Goal: Task Accomplishment & Management: Use online tool/utility

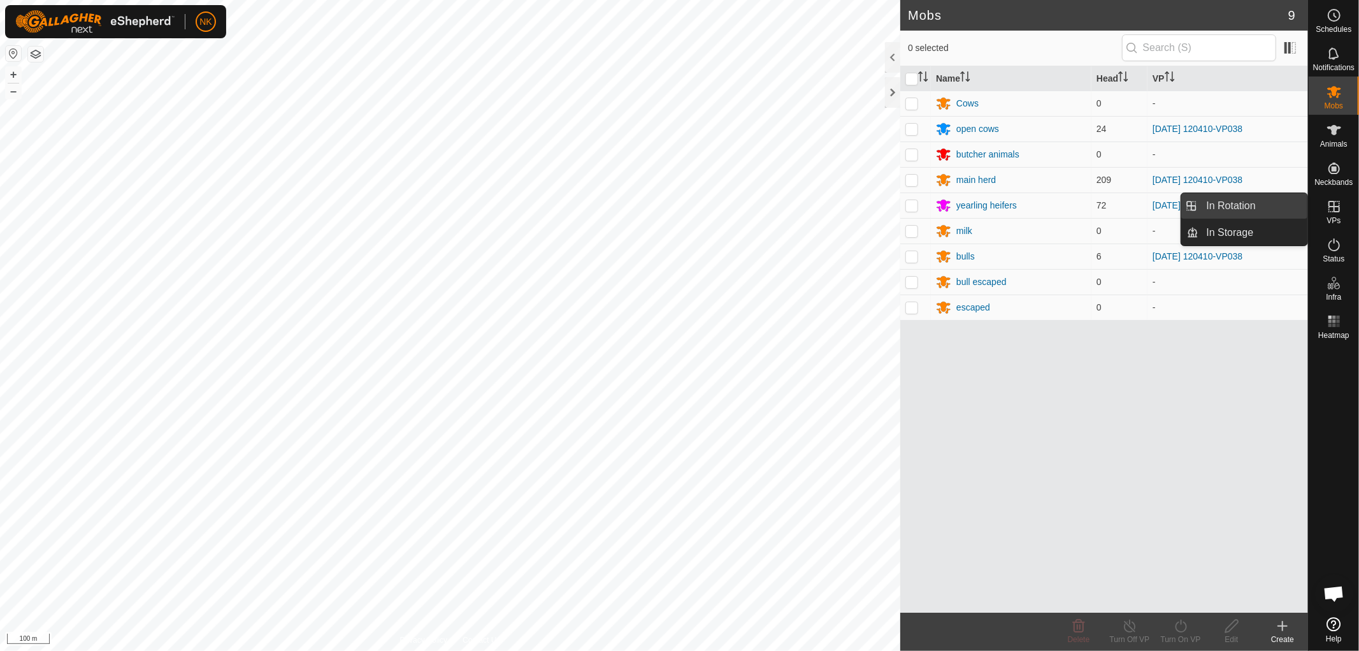
click at [1249, 208] on link "In Rotation" at bounding box center [1253, 205] width 109 height 25
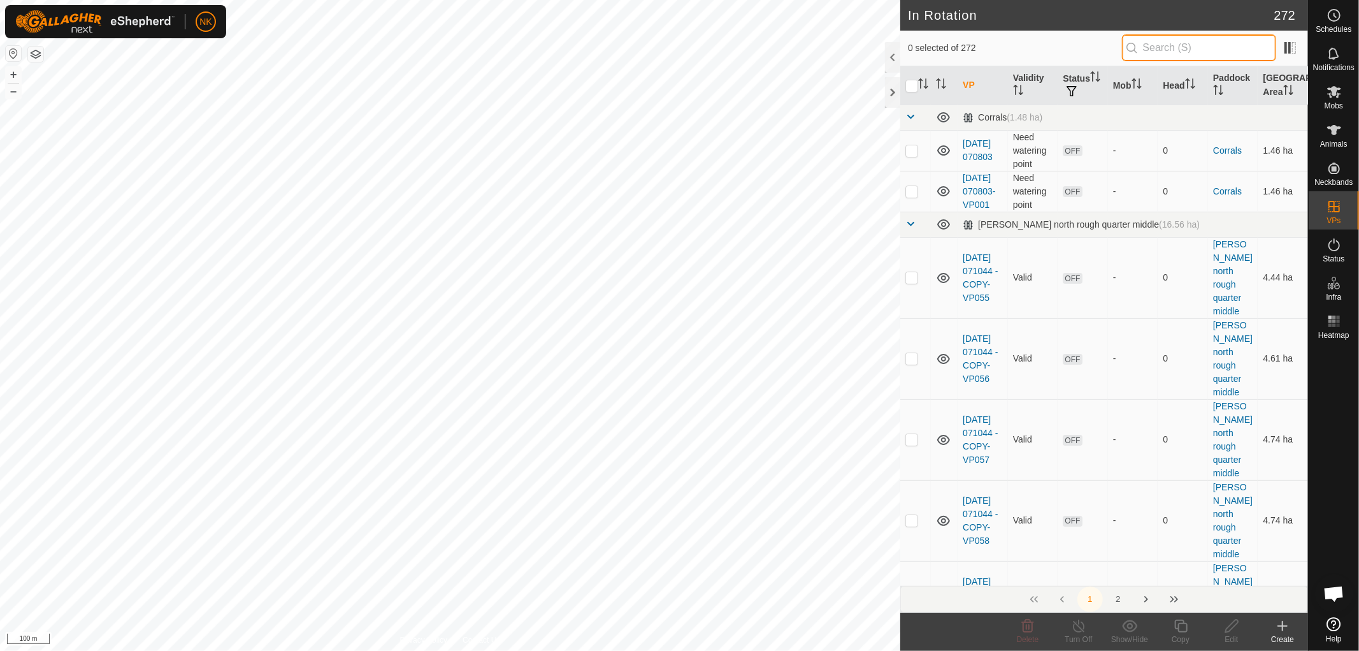
click at [1181, 46] on input "text" at bounding box center [1199, 47] width 154 height 27
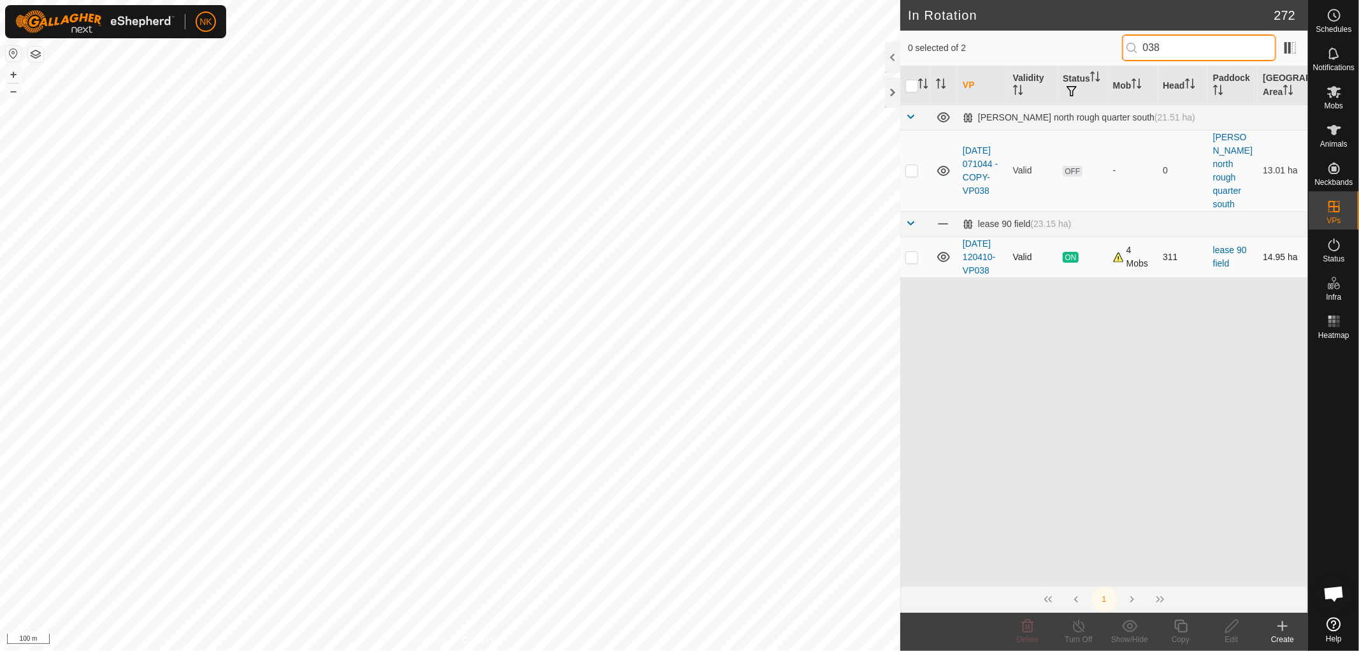
type input "038"
click at [903, 254] on td at bounding box center [915, 256] width 31 height 41
checkbox input "true"
click at [1179, 632] on icon at bounding box center [1181, 625] width 16 height 15
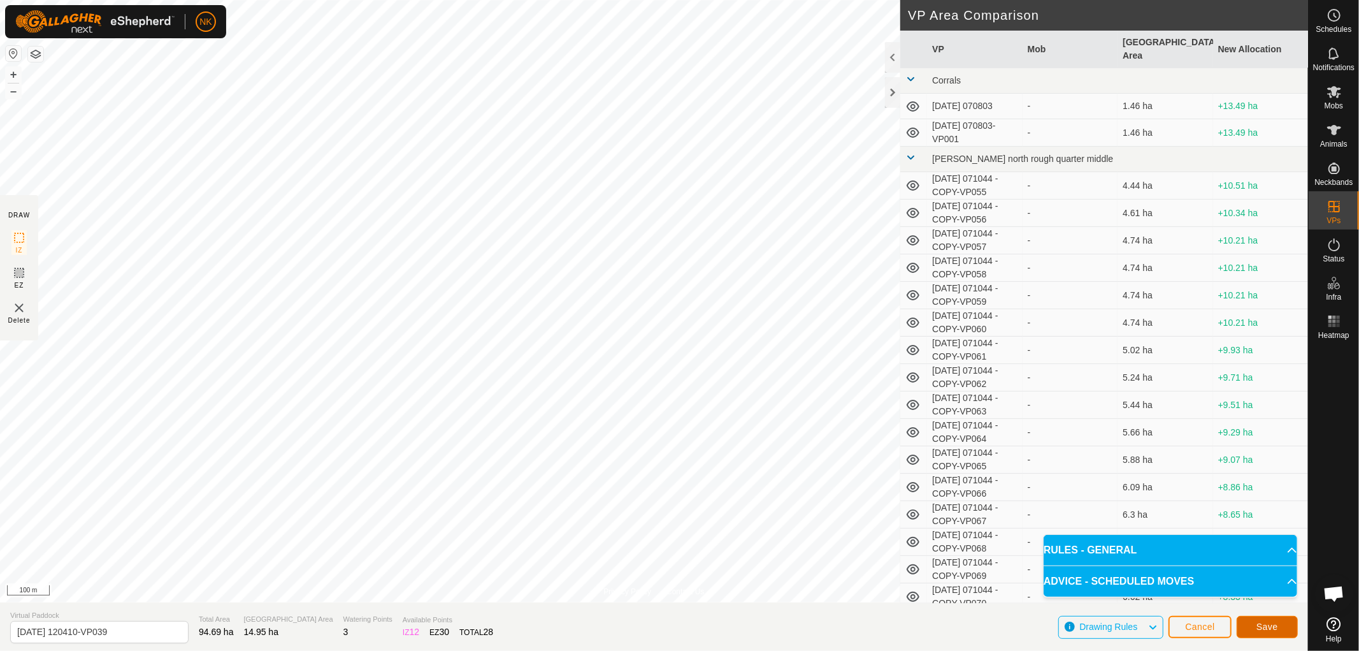
click at [1263, 623] on span "Save" at bounding box center [1268, 626] width 22 height 10
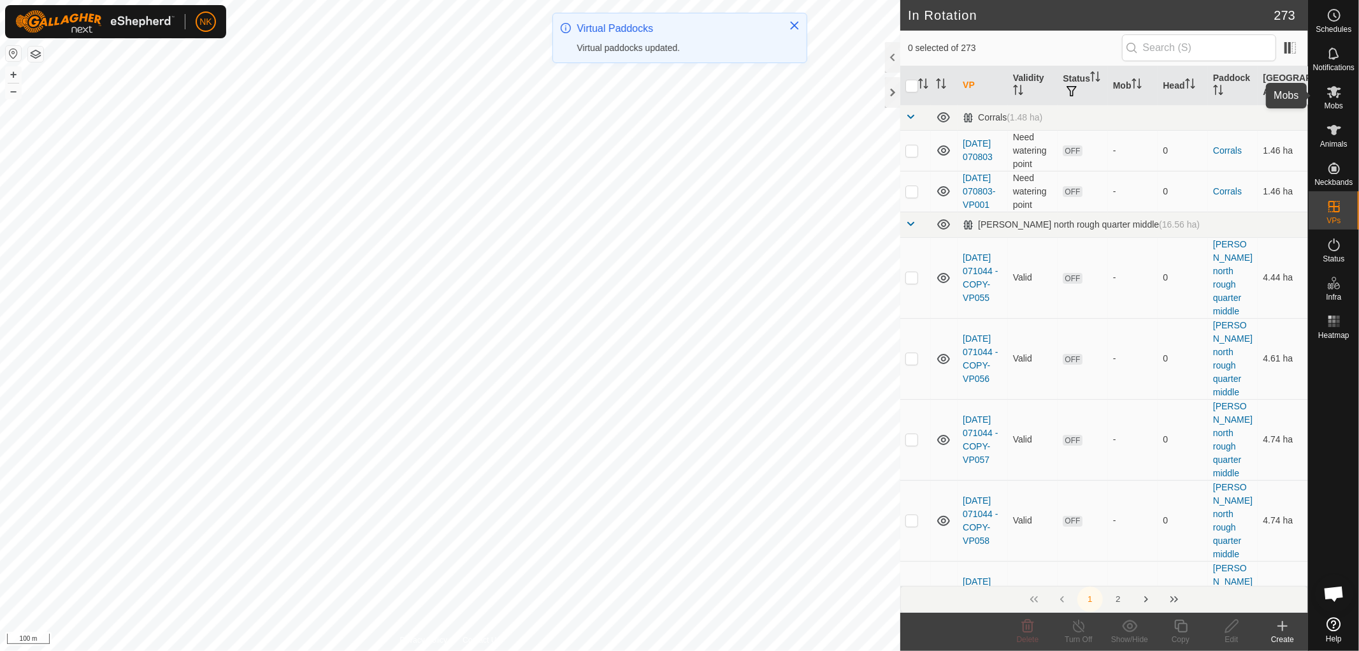
click at [1335, 104] on span "Mobs" at bounding box center [1334, 106] width 18 height 8
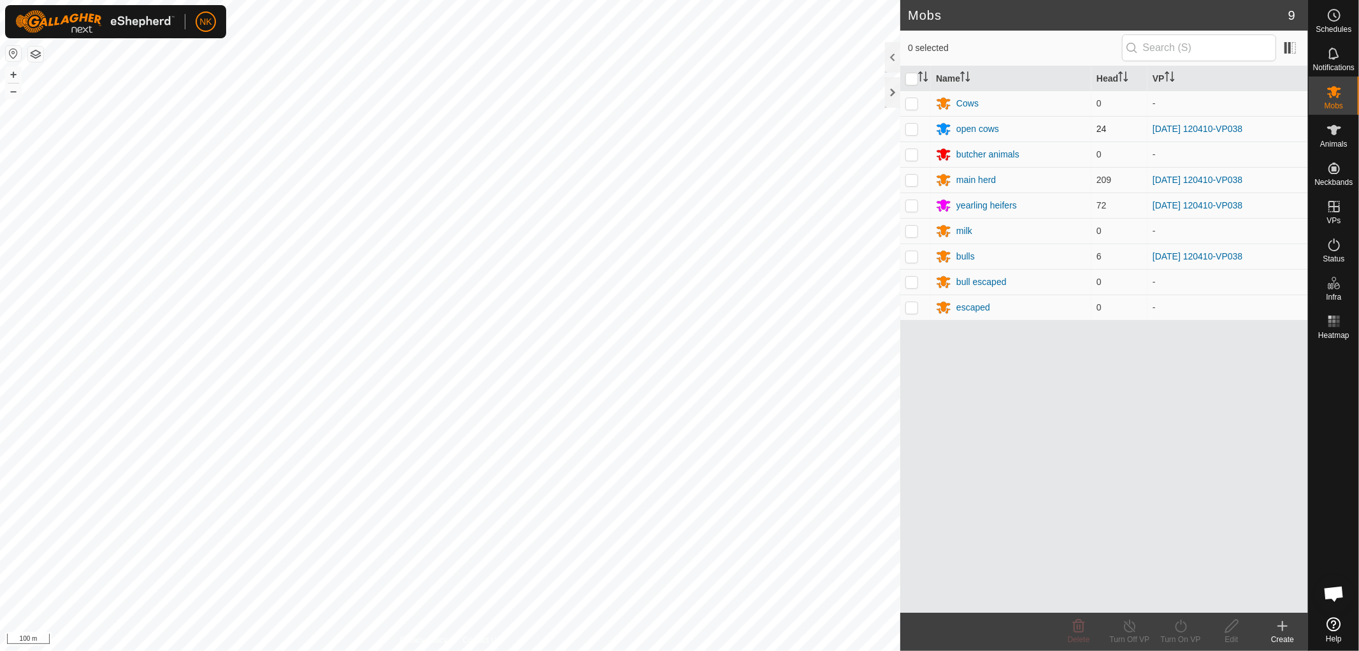
click at [909, 128] on p-checkbox at bounding box center [912, 129] width 13 height 10
checkbox input "true"
click at [910, 177] on p-checkbox at bounding box center [912, 180] width 13 height 10
checkbox input "true"
drag, startPoint x: 921, startPoint y: 210, endPoint x: 920, endPoint y: 217, distance: 7.1
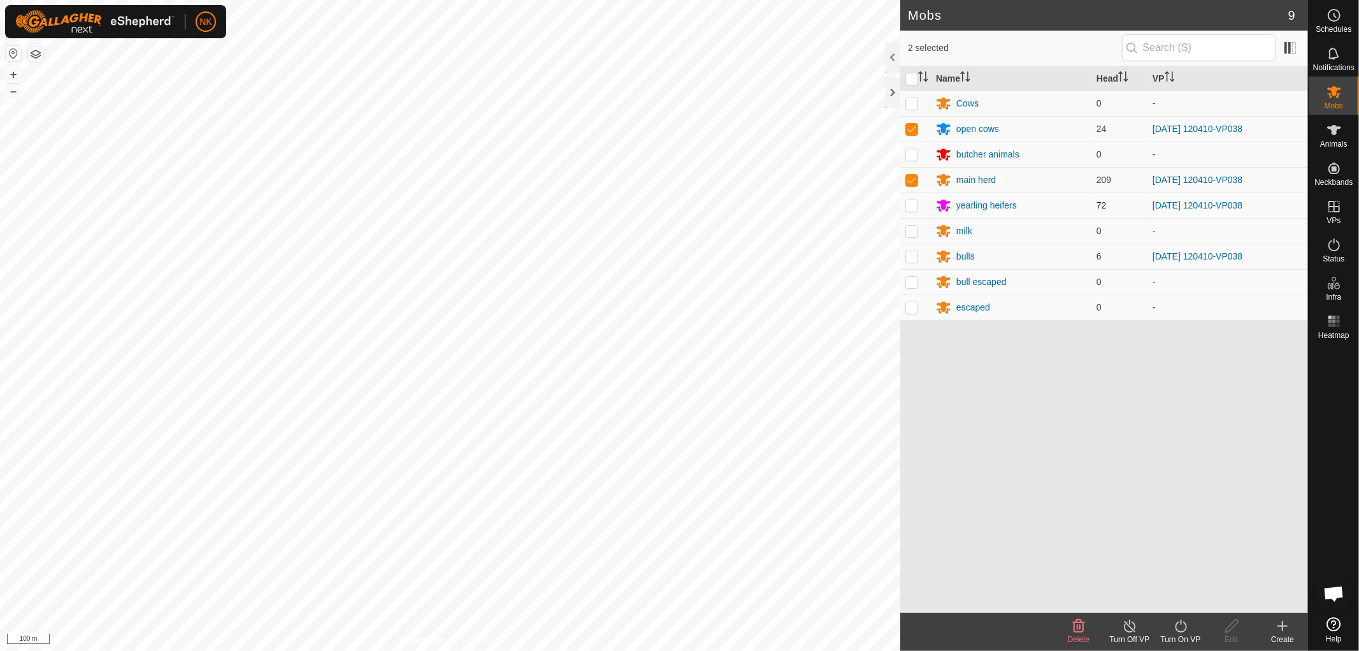
click at [921, 212] on td at bounding box center [915, 204] width 31 height 25
checkbox input "true"
click at [914, 255] on p-checkbox at bounding box center [912, 256] width 13 height 10
checkbox input "true"
click at [1176, 627] on icon at bounding box center [1181, 625] width 16 height 15
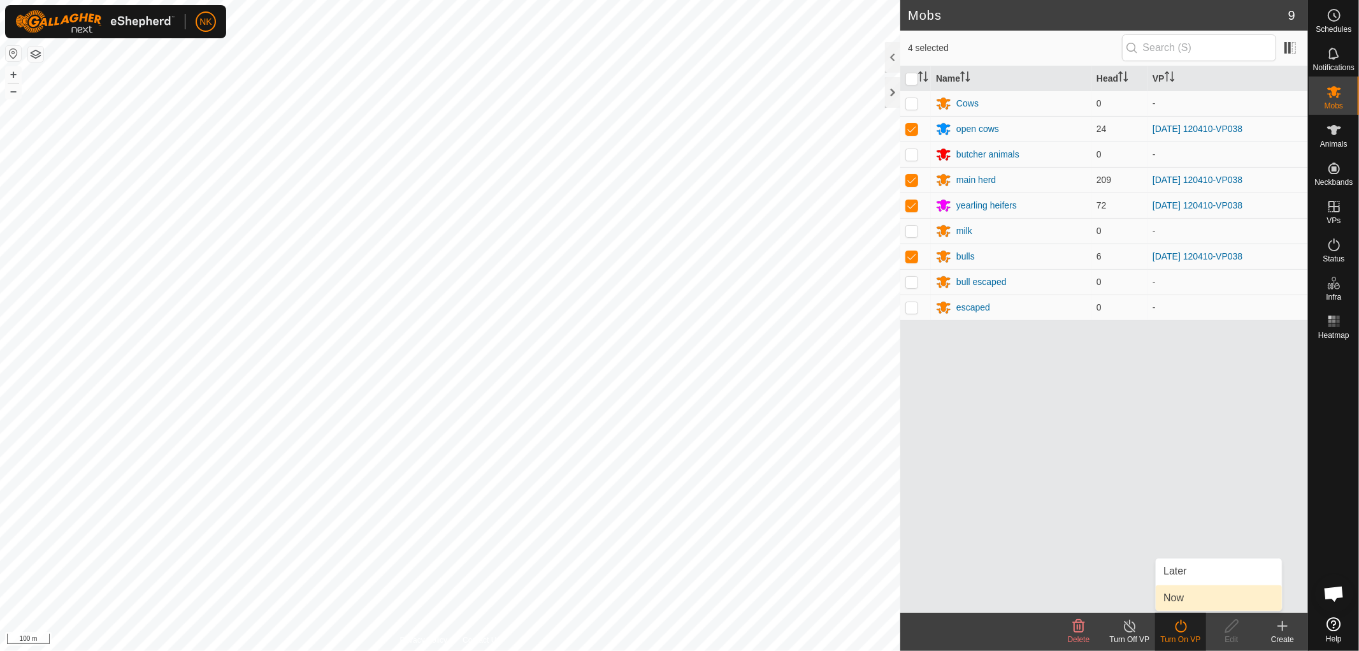
click at [1187, 603] on link "Now" at bounding box center [1219, 597] width 126 height 25
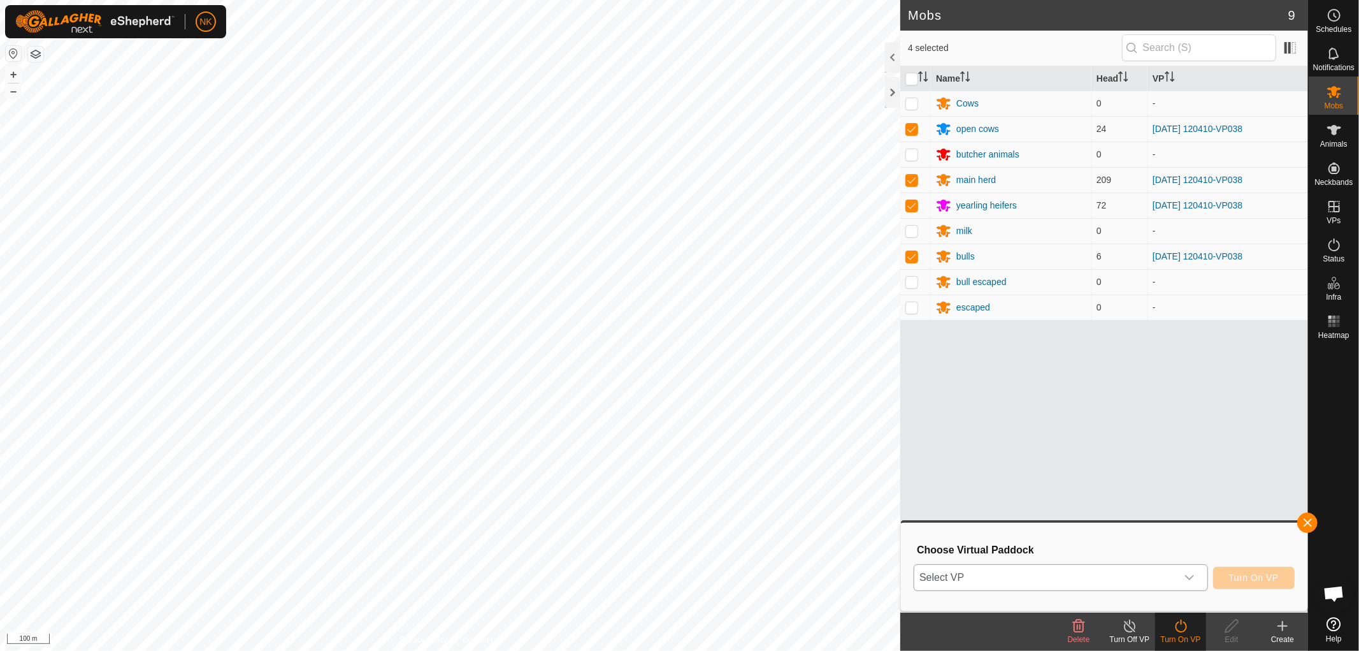
click at [1159, 581] on span "Select VP" at bounding box center [1045, 577] width 263 height 25
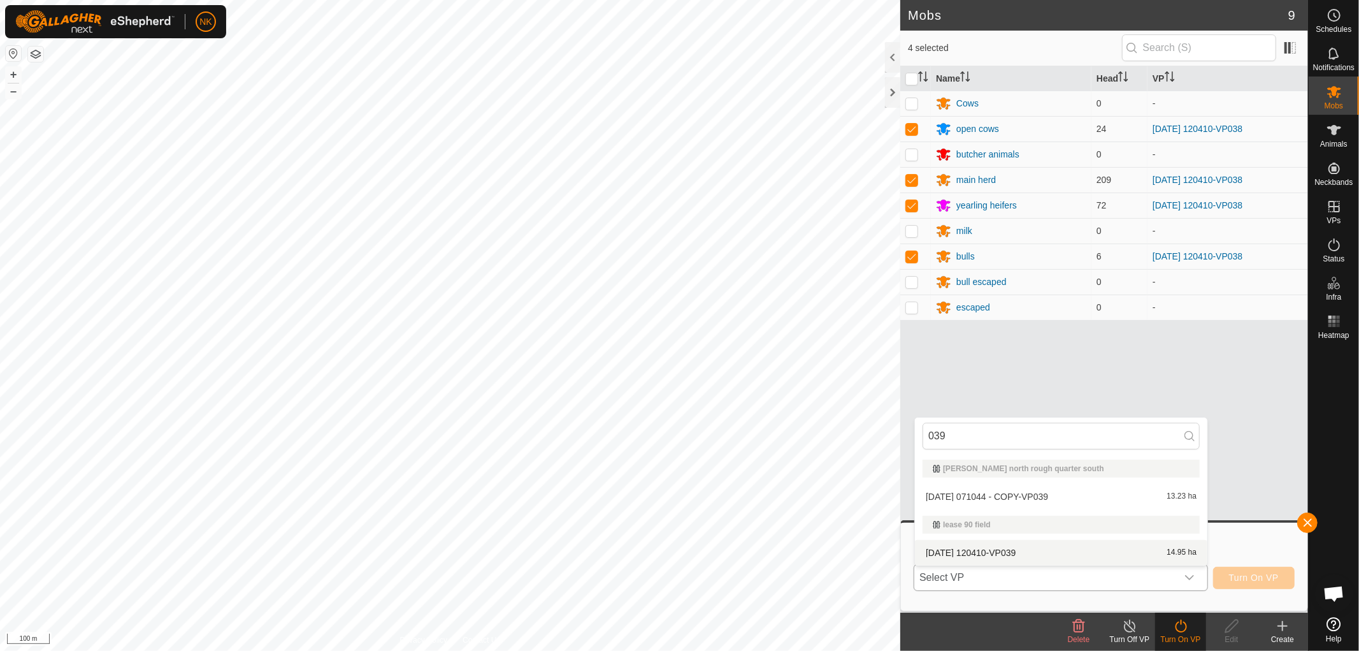
type input "039"
click at [995, 555] on li "2025-09-30 120410-VP039 14.95 ha" at bounding box center [1061, 552] width 293 height 25
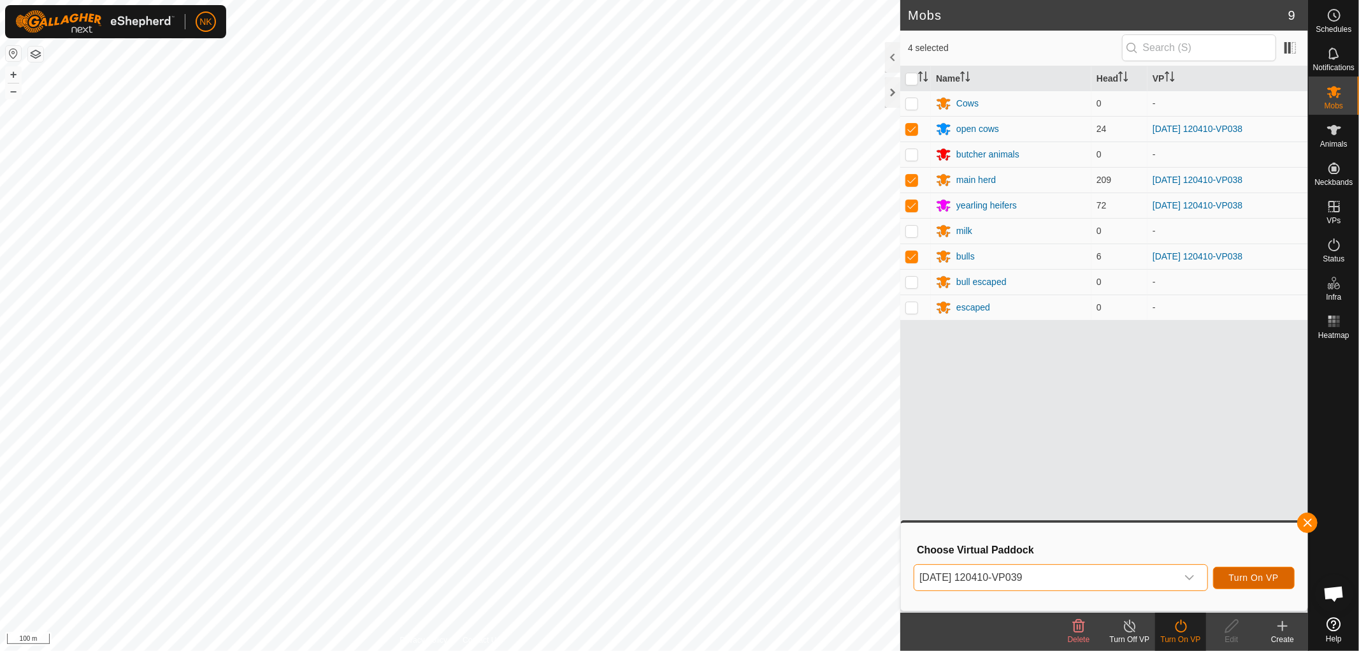
click at [1283, 568] on button "Turn On VP" at bounding box center [1254, 578] width 82 height 22
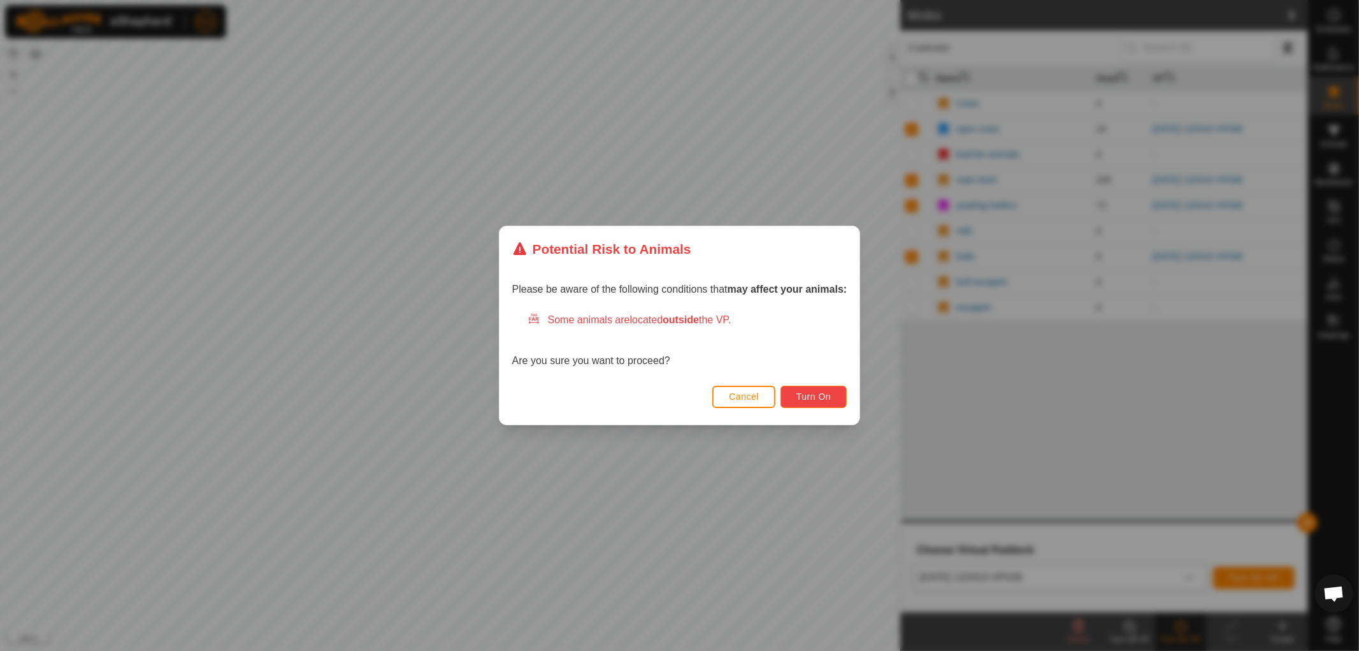
click at [827, 393] on span "Turn On" at bounding box center [814, 396] width 34 height 10
